Goal: Information Seeking & Learning: Learn about a topic

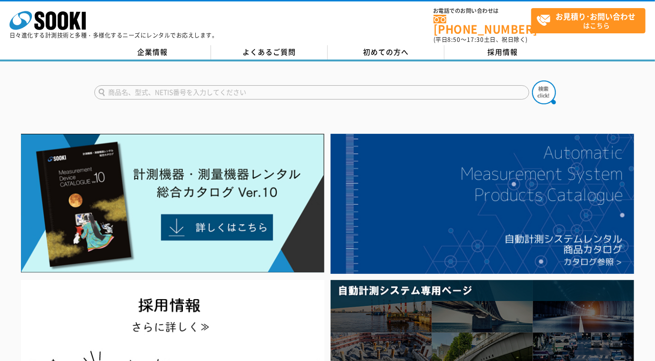
click at [211, 85] on input "text" at bounding box center [311, 92] width 435 height 14
type input "エレフット"
click at [532, 80] on button at bounding box center [544, 92] width 24 height 24
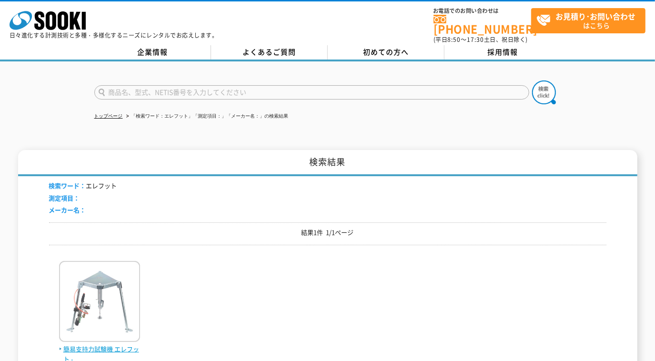
click at [96, 261] on img at bounding box center [99, 302] width 81 height 83
click at [91, 344] on span "簡易支持力試験機 エレフット -" at bounding box center [99, 354] width 81 height 20
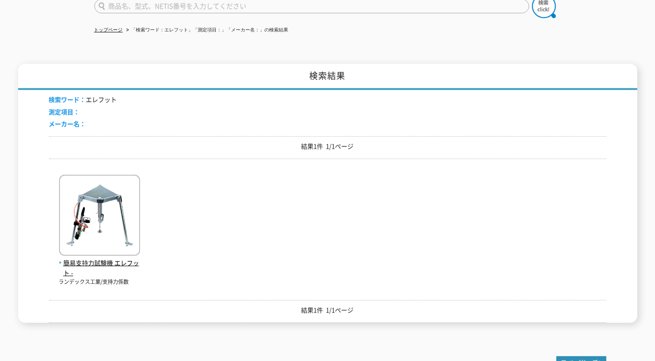
scroll to position [130, 0]
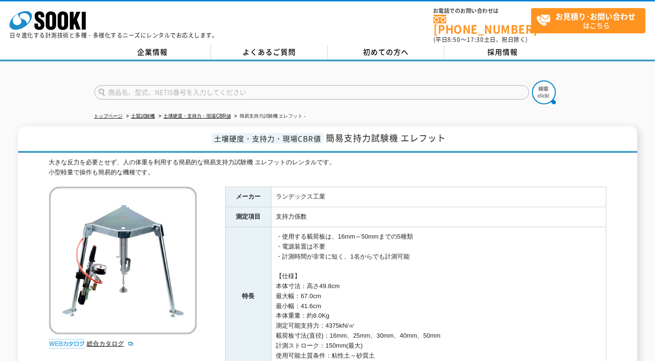
click at [175, 85] on input "text" at bounding box center [311, 92] width 435 height 14
type input "ｺｰﾝﾍﾟﾈ"
click at [532, 80] on button at bounding box center [544, 92] width 24 height 24
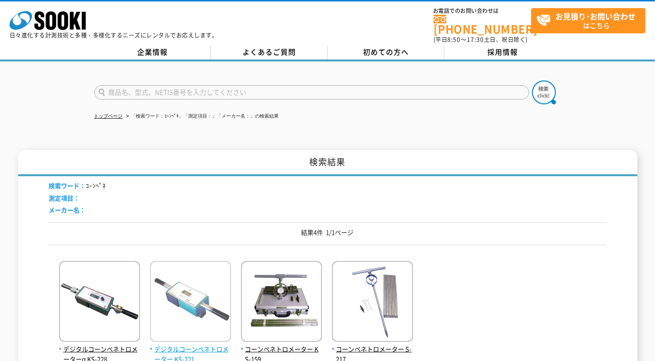
scroll to position [130, 0]
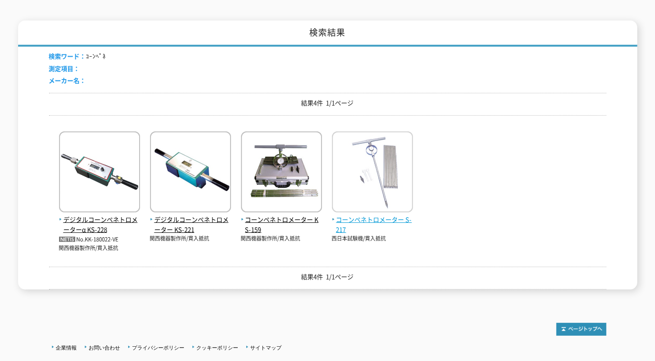
click at [336, 215] on span "コーンペネトロメーター S-217" at bounding box center [372, 225] width 81 height 20
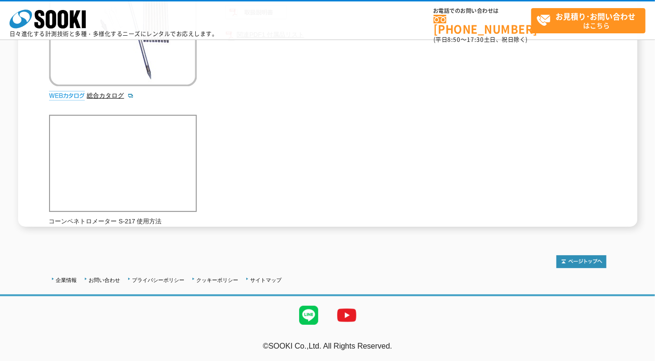
scroll to position [108, 0]
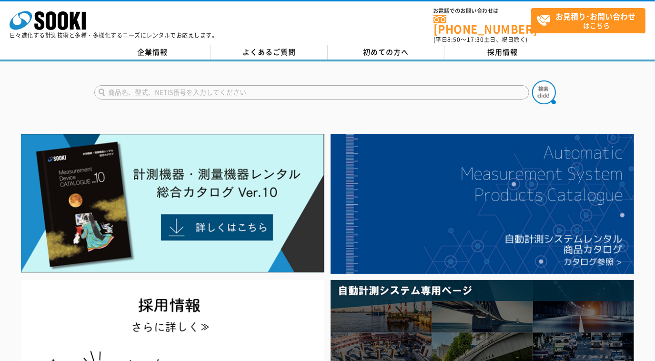
click at [203, 87] on input "text" at bounding box center [311, 92] width 435 height 14
paste input "一級水準儀 ＰＬ１"
drag, startPoint x: 144, startPoint y: 88, endPoint x: 60, endPoint y: 73, distance: 84.7
click at [66, 75] on div "一級水準儀 ＰＬ１" at bounding box center [327, 84] width 655 height 46
type input "ＰＬ１"
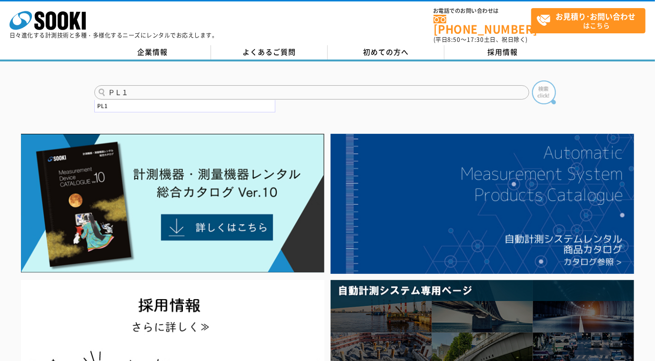
click at [540, 90] on img at bounding box center [544, 92] width 24 height 24
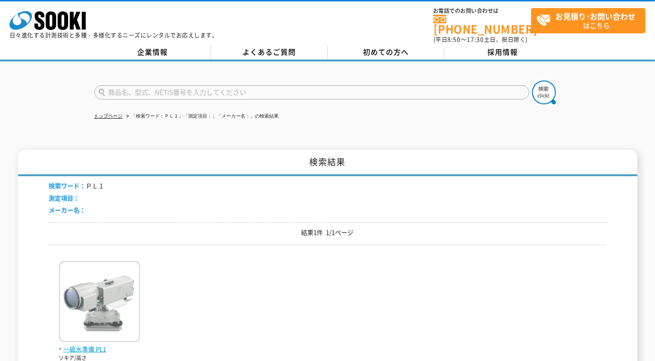
click at [80, 344] on span "一級水準儀 PL1" at bounding box center [99, 349] width 81 height 10
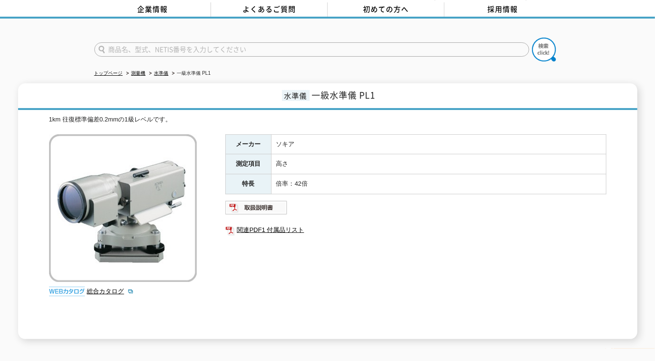
scroll to position [86, 0]
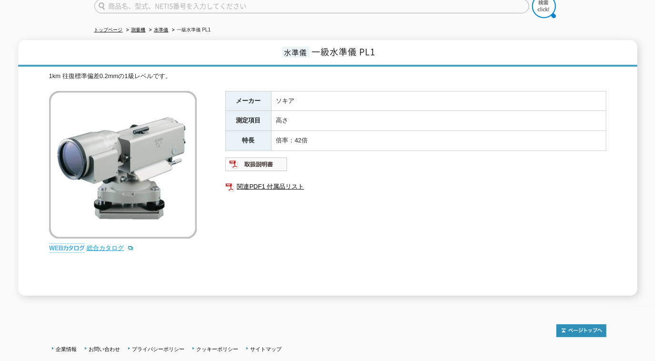
click at [116, 244] on link "総合カタログ" at bounding box center [110, 247] width 47 height 7
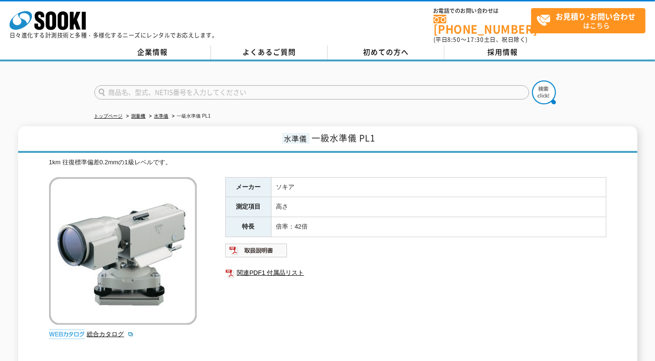
scroll to position [130, 0]
